Goal: Task Accomplishment & Management: Use online tool/utility

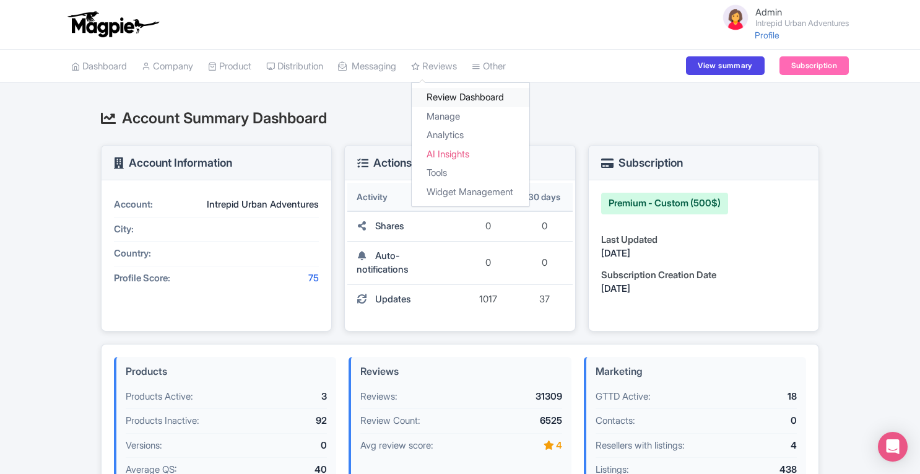
drag, startPoint x: 0, startPoint y: 0, endPoint x: 467, endPoint y: 100, distance: 477.4
click at [467, 100] on link "Review Dashboard" at bounding box center [471, 97] width 118 height 19
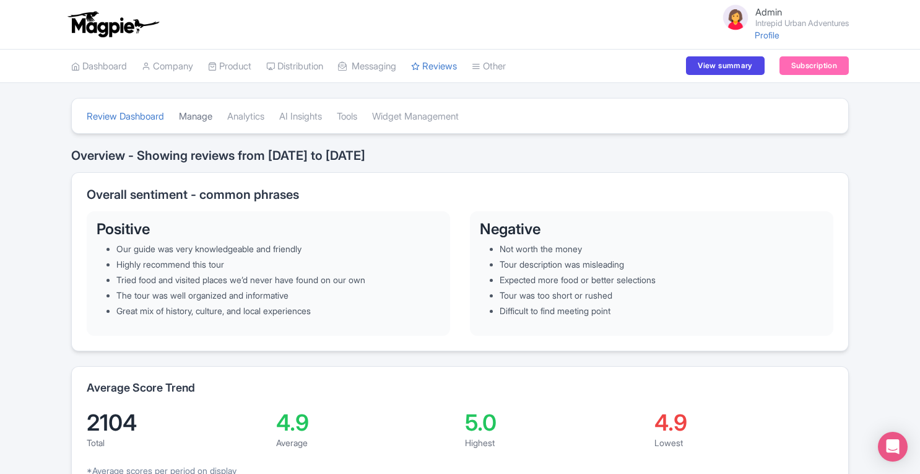
click at [199, 117] on link "Manage" at bounding box center [195, 117] width 33 height 34
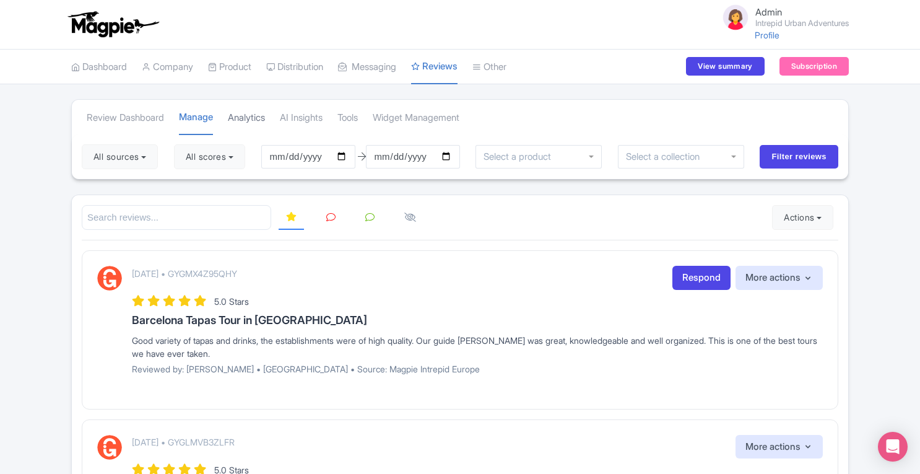
click at [257, 121] on link "Analytics" at bounding box center [246, 118] width 37 height 34
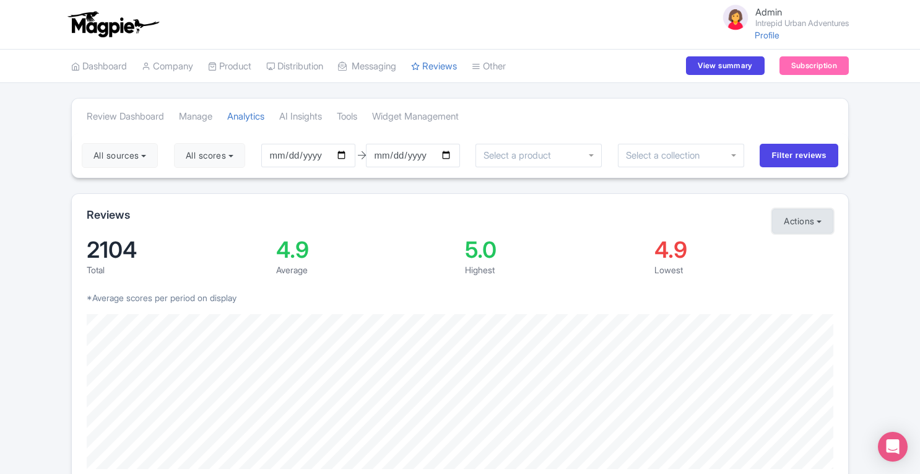
click at [796, 224] on button "Actions" at bounding box center [802, 221] width 61 height 25
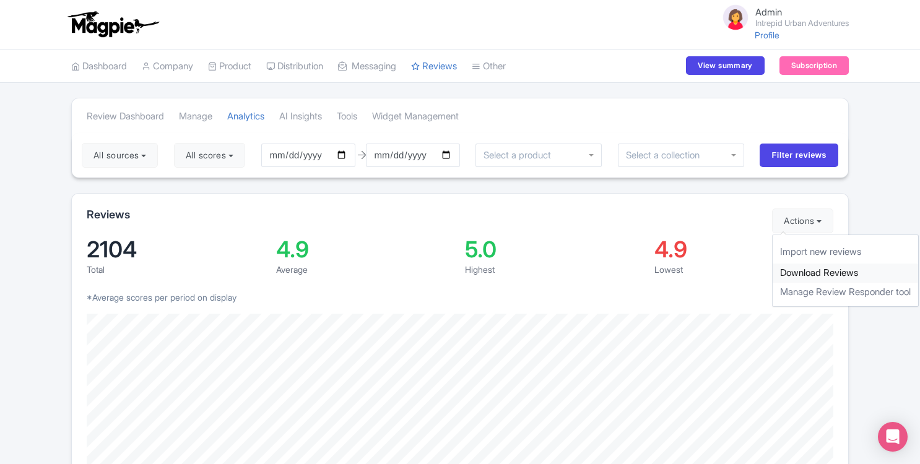
click at [799, 268] on link "Download Reviews" at bounding box center [846, 273] width 146 height 19
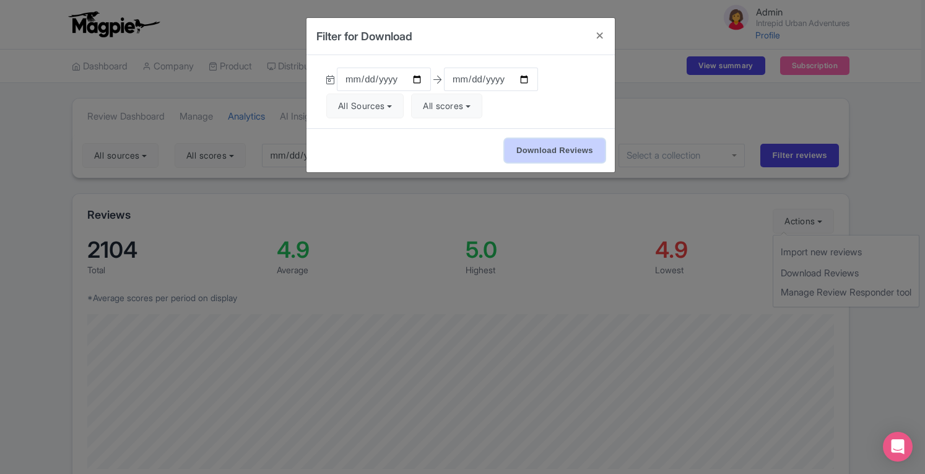
click at [550, 150] on input "Download Reviews" at bounding box center [555, 151] width 100 height 24
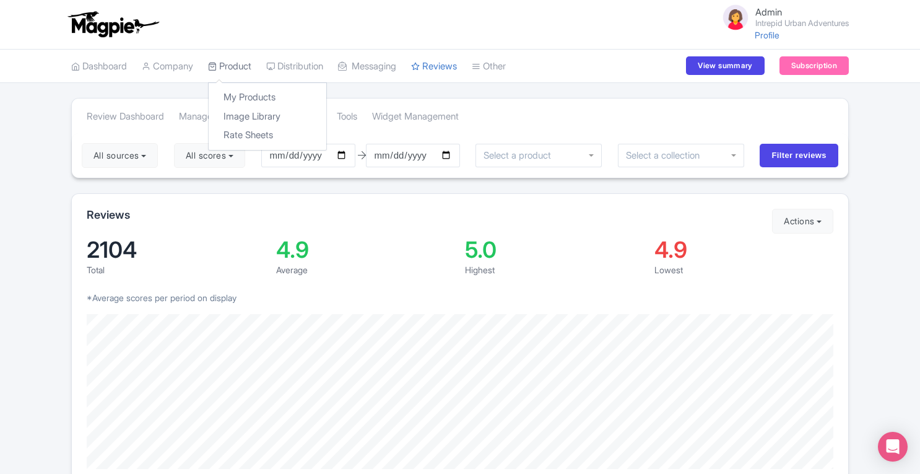
click at [227, 65] on link "Product" at bounding box center [229, 67] width 43 height 34
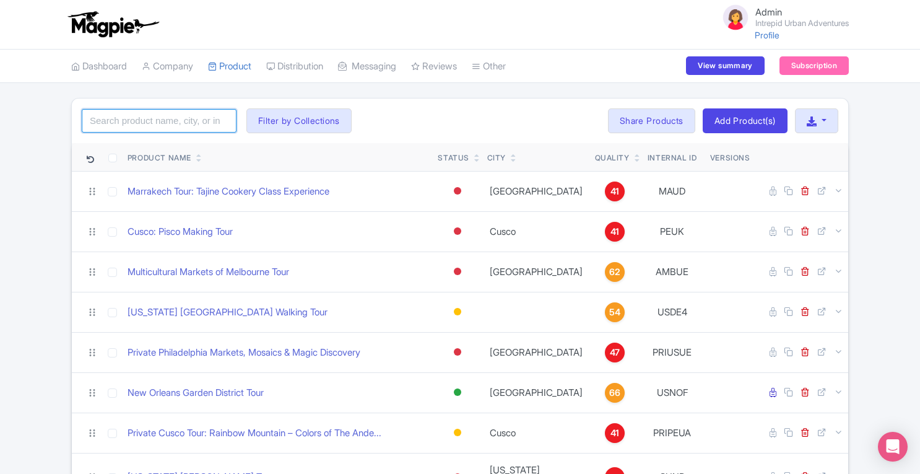
click at [142, 113] on input "search" at bounding box center [159, 121] width 155 height 24
paste input "Mexico City Market Secrets & Salsa Making Lesson"
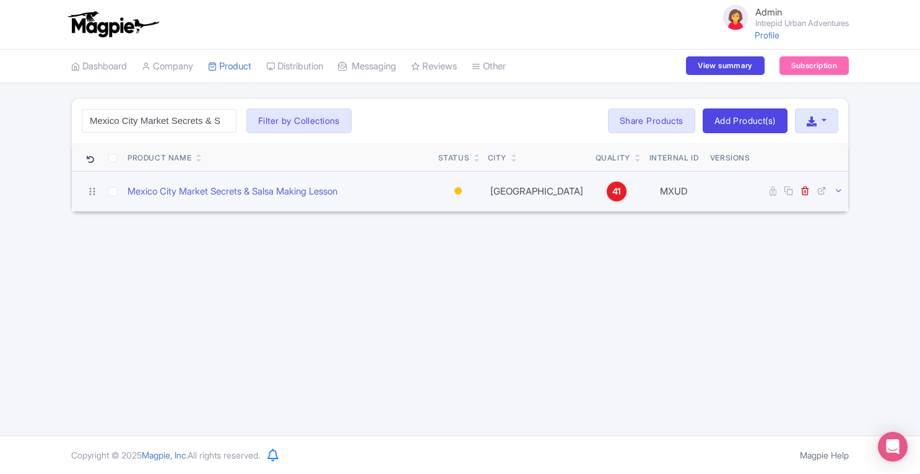
click at [837, 191] on icon at bounding box center [838, 190] width 9 height 9
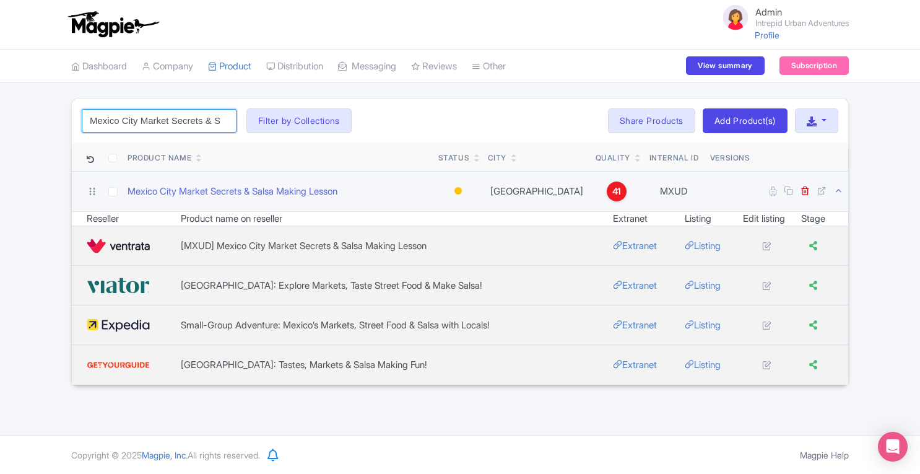
click at [208, 113] on input "Mexico City Market Secrets & Salsa Making Lesson" at bounding box center [159, 121] width 155 height 24
paste input "[PERSON_NAME] & Wine Tour of Venice"
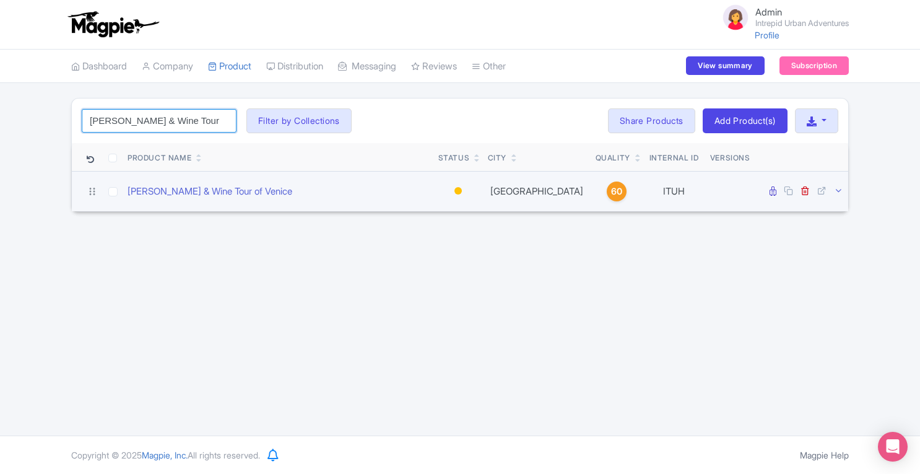
type input "[PERSON_NAME] & Wine Tour of Venice"
click at [839, 190] on icon at bounding box center [838, 190] width 9 height 9
